Goal: Navigation & Orientation: Find specific page/section

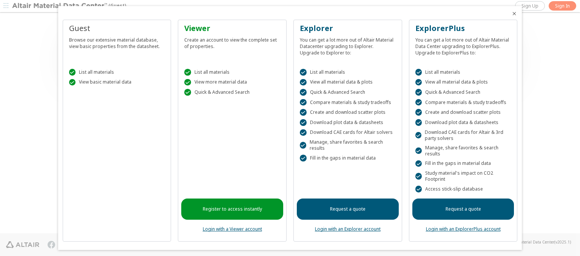
click at [511, 14] on icon "Close" at bounding box center [514, 14] width 6 height 6
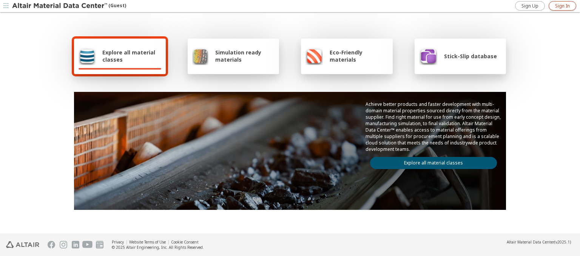
click at [562, 6] on span "Sign In" at bounding box center [562, 6] width 15 height 6
click at [60, 6] on img at bounding box center [60, 6] width 96 height 8
click at [129, 56] on span "Explore all material classes" at bounding box center [131, 56] width 59 height 14
click at [431, 161] on link "Explore all material classes" at bounding box center [433, 163] width 127 height 12
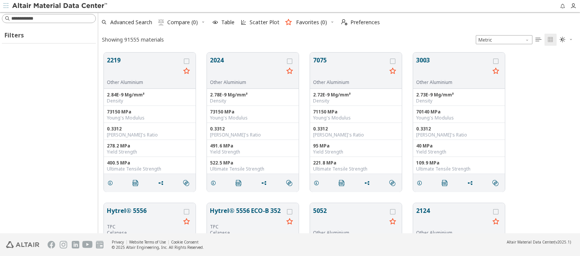
scroll to position [181, 476]
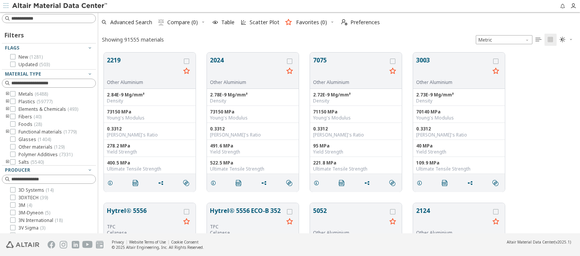
type input "*********"
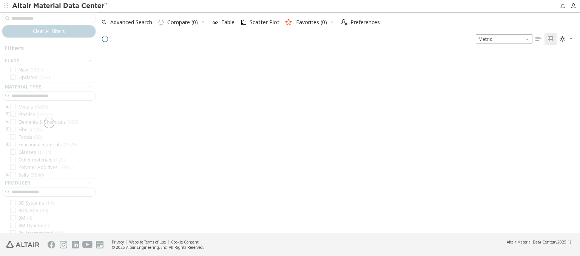
scroll to position [179, 476]
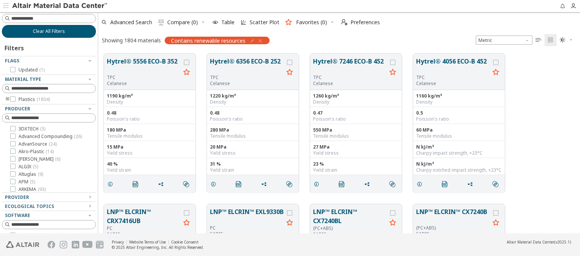
click at [46, 31] on span "Clear All Filters" at bounding box center [49, 31] width 32 height 6
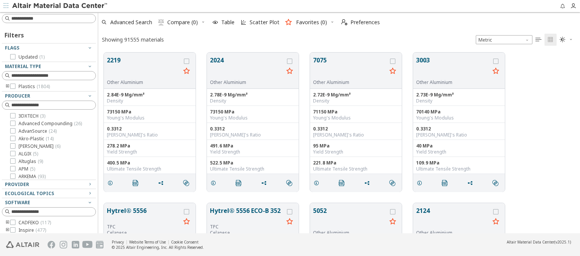
scroll to position [181, 476]
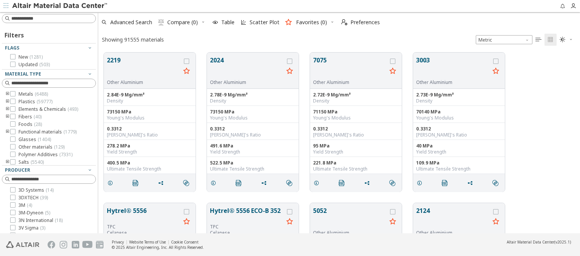
click at [60, 6] on img at bounding box center [60, 6] width 96 height 8
